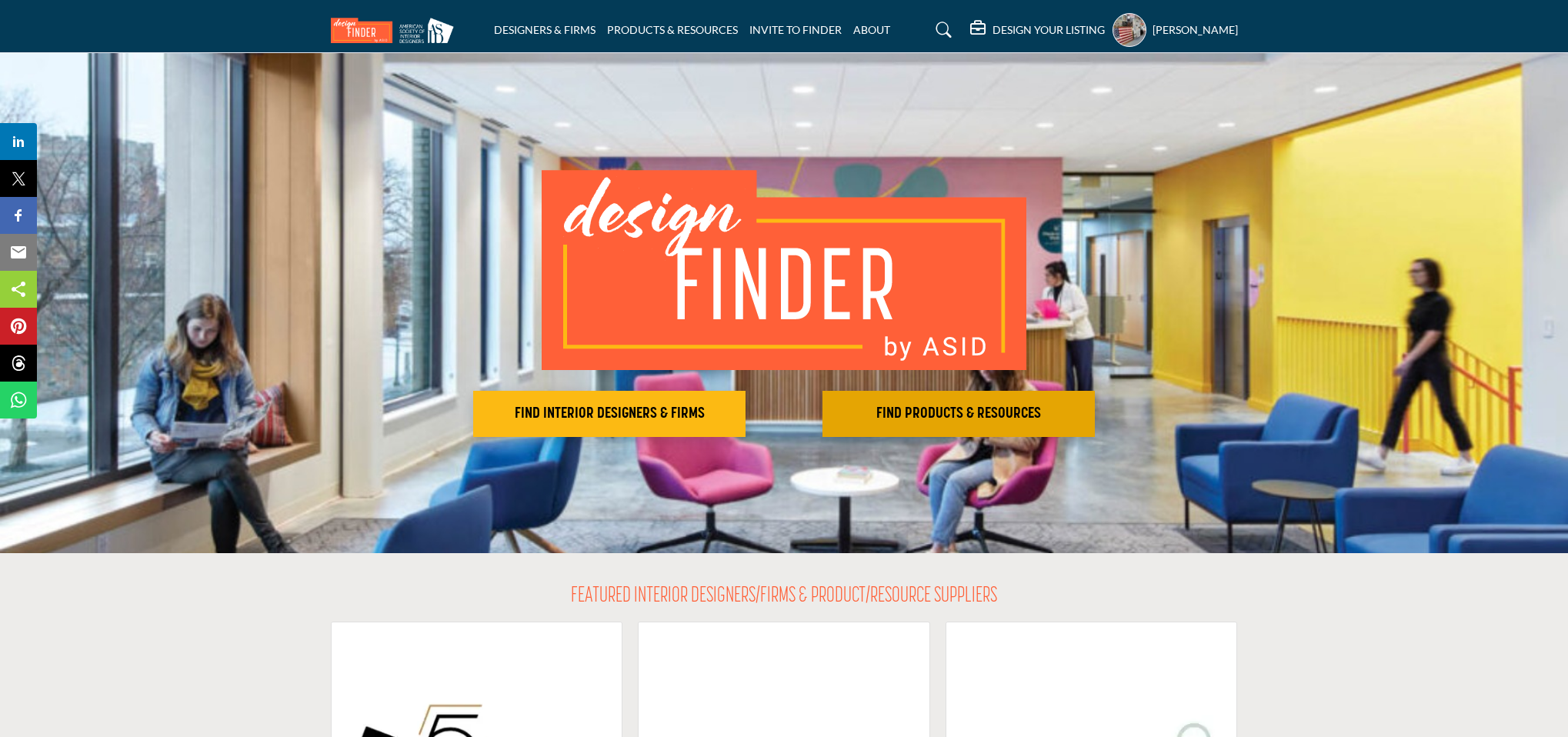
click at [740, 405] on h2 "FIND PRODUCTS & RESOURCES" at bounding box center [609, 414] width 263 height 19
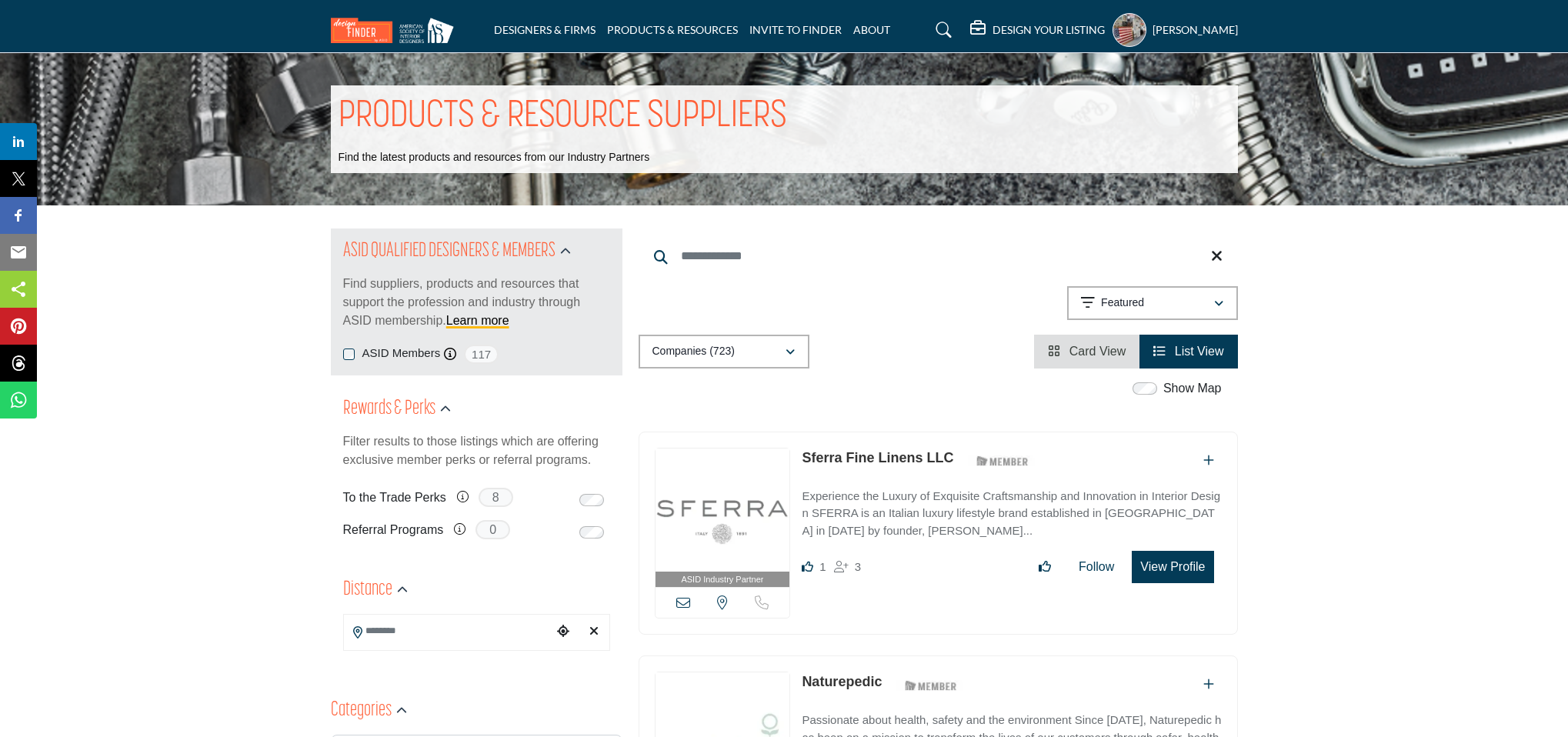
click at [700, 247] on input "Search Keyword" at bounding box center [938, 256] width 599 height 37
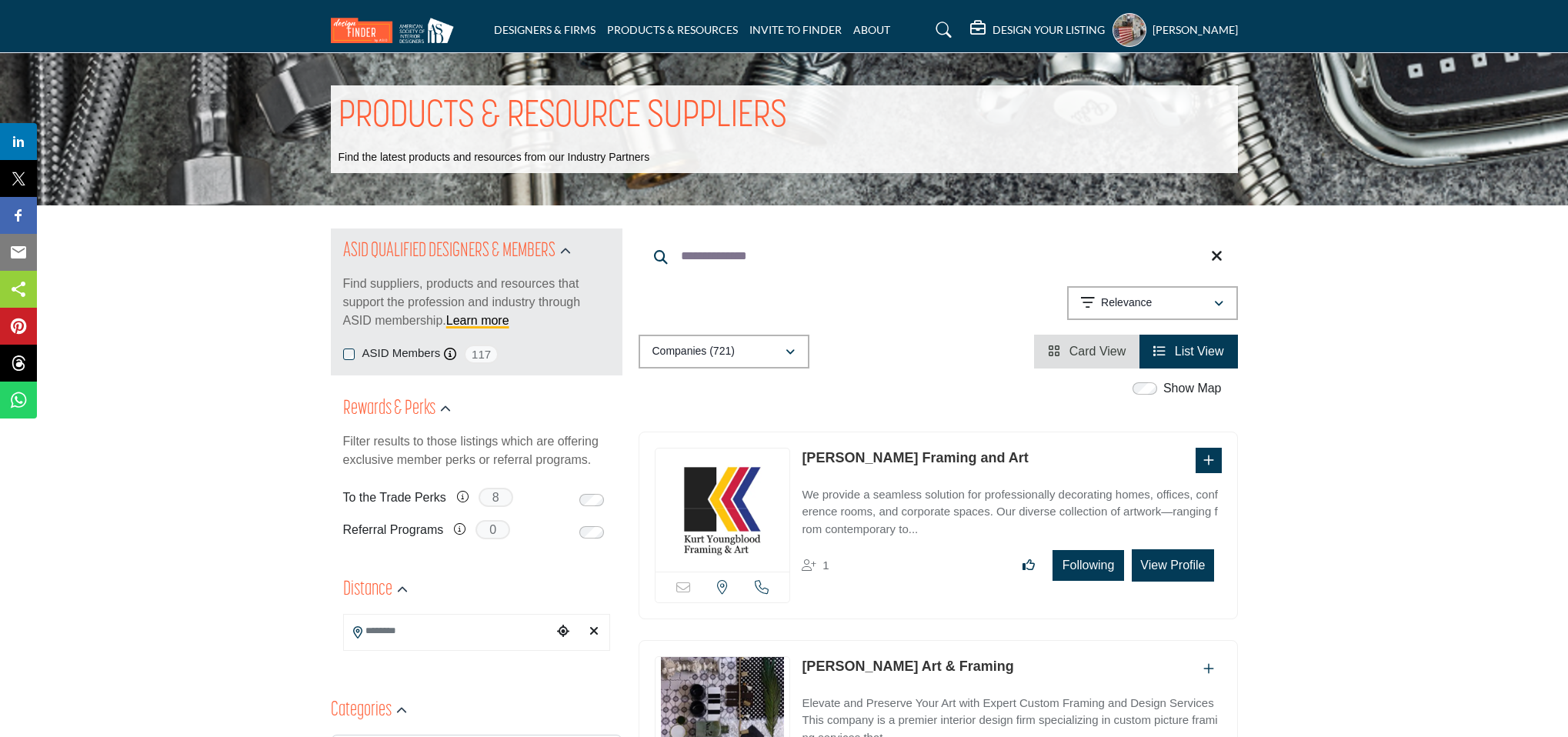
type input "**********"
click at [870, 487] on p "We provide a seamless solution for professionally decorating homes, offices, co…" at bounding box center [1011, 512] width 419 height 52
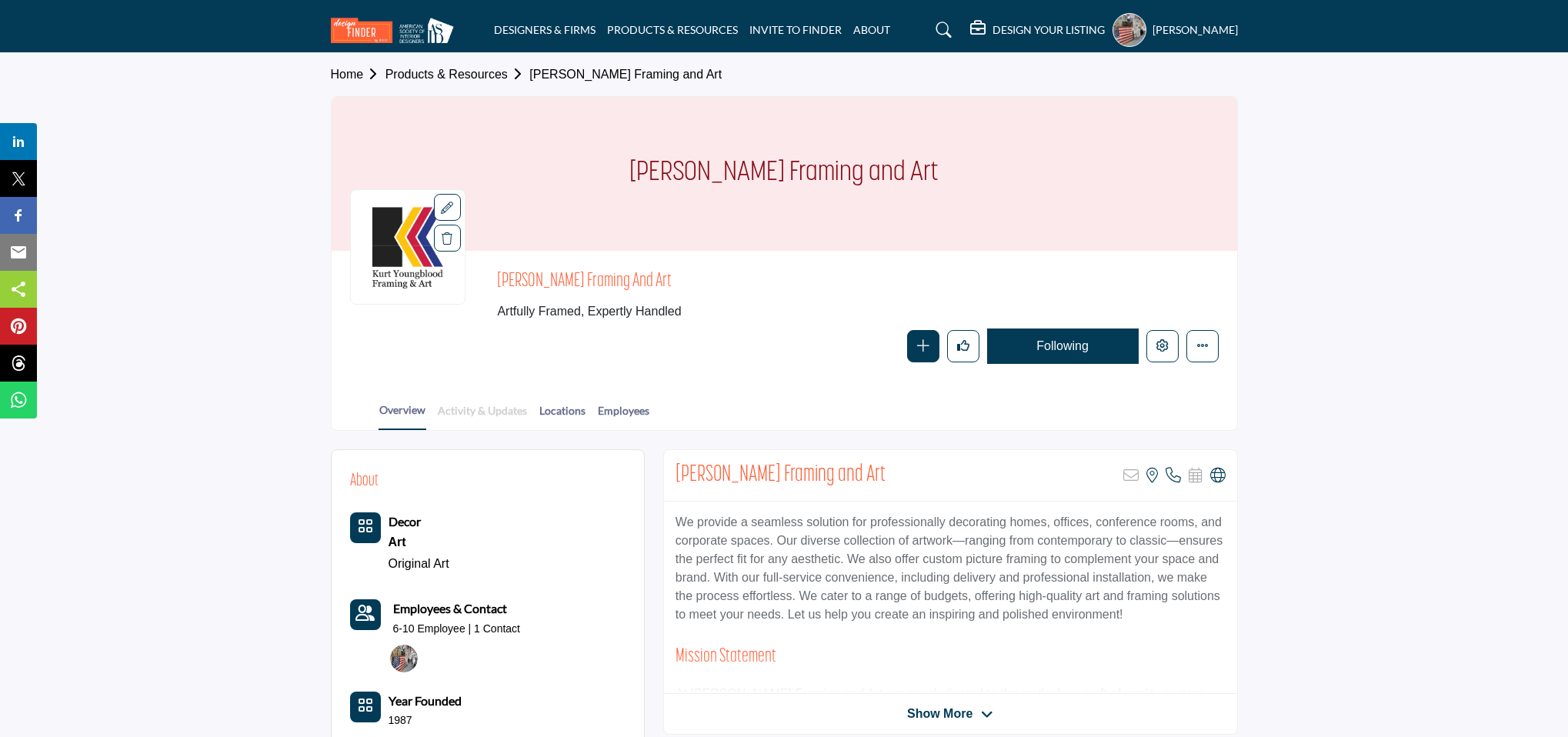
click at [485, 405] on link "Activity & Updates" at bounding box center [482, 415] width 91 height 27
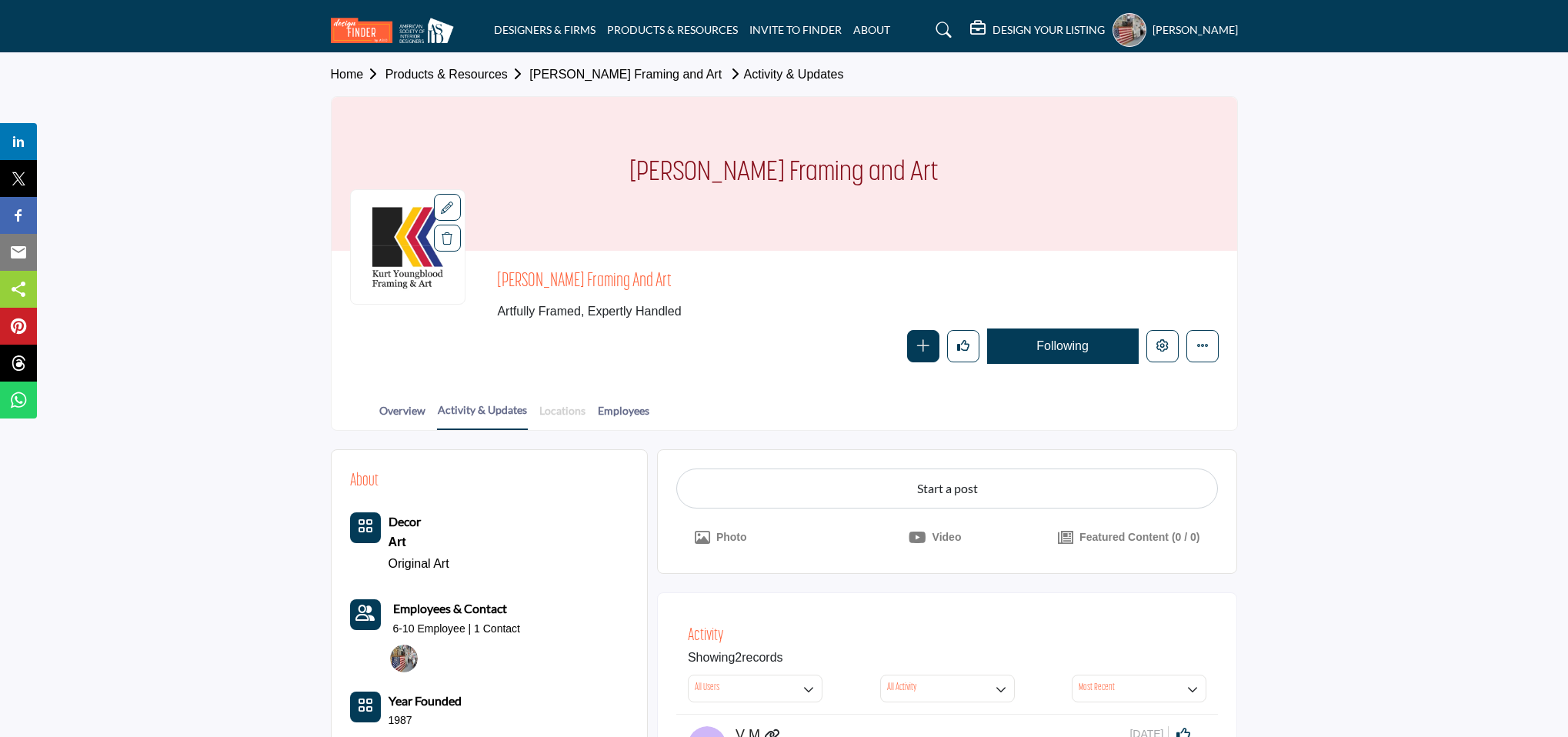
click at [586, 402] on link "Locations" at bounding box center [562, 415] width 48 height 27
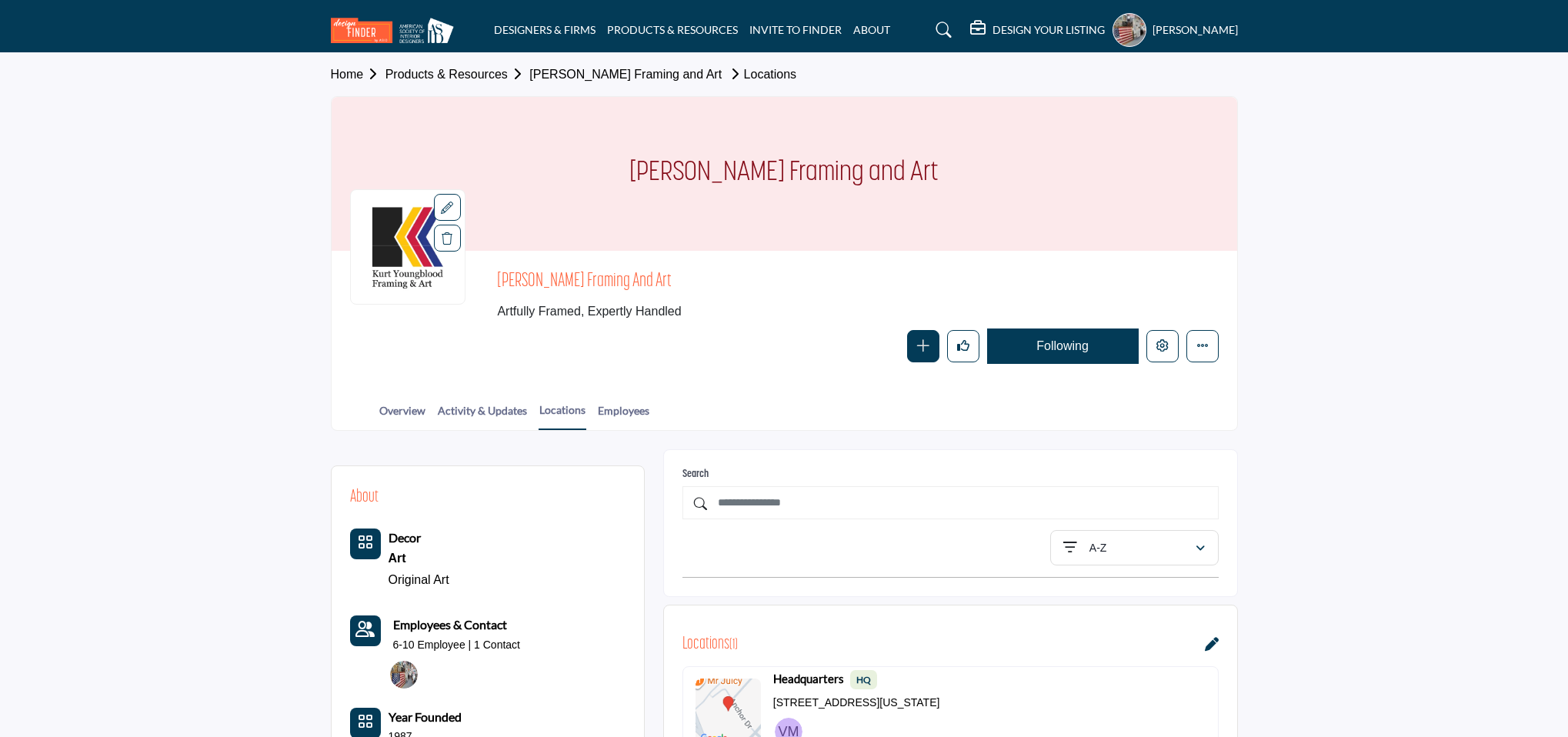
click at [1218, 32] on h5 "[PERSON_NAME]" at bounding box center [1195, 30] width 86 height 15
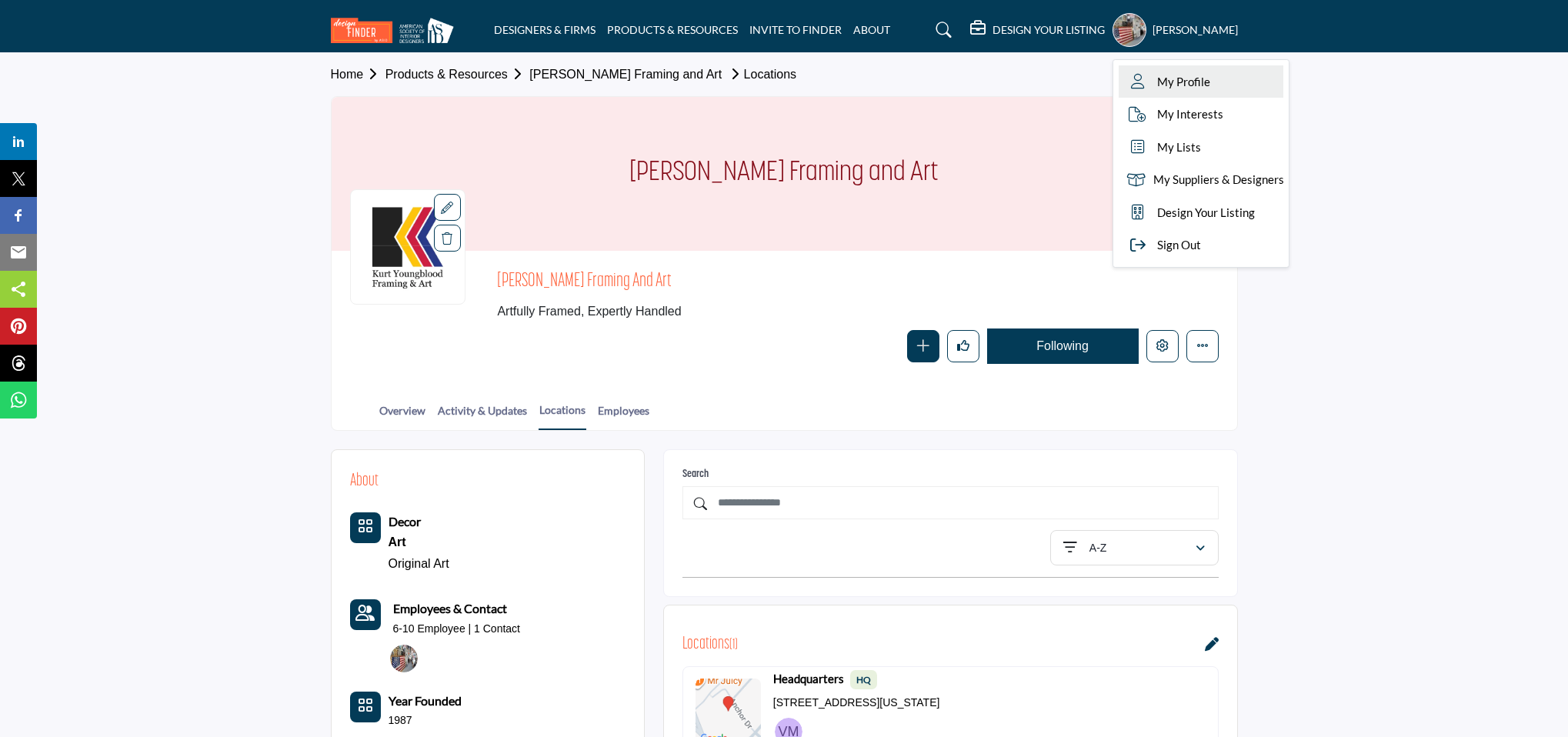
click at [1190, 83] on span "My Profile" at bounding box center [1184, 81] width 53 height 18
